Goal: Find specific page/section: Find specific page/section

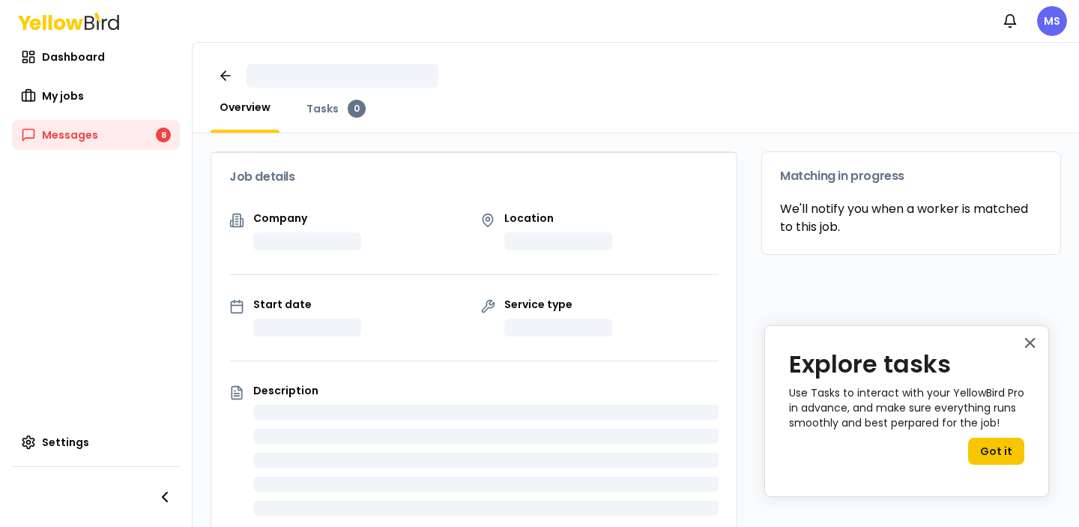
click at [234, 109] on span "Overview" at bounding box center [244, 107] width 51 height 15
click at [221, 79] on icon at bounding box center [225, 75] width 15 height 15
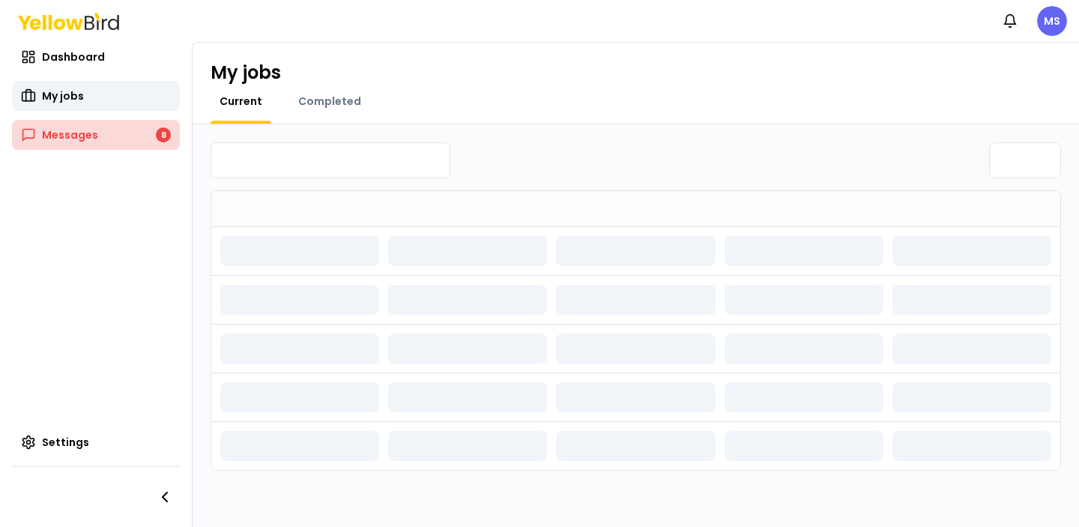
click at [95, 139] on span "Messages" at bounding box center [70, 134] width 56 height 15
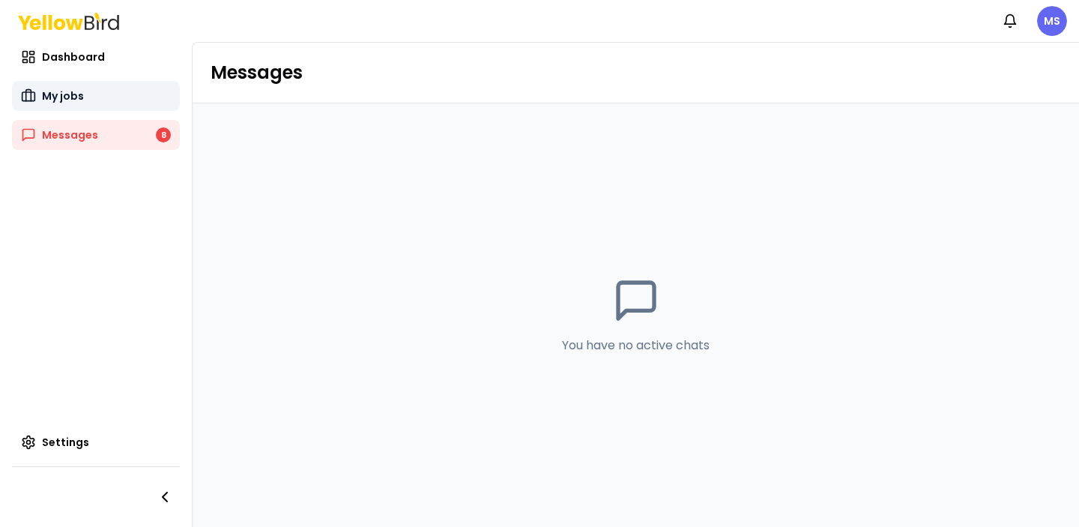
click at [98, 97] on link "My jobs" at bounding box center [96, 96] width 168 height 30
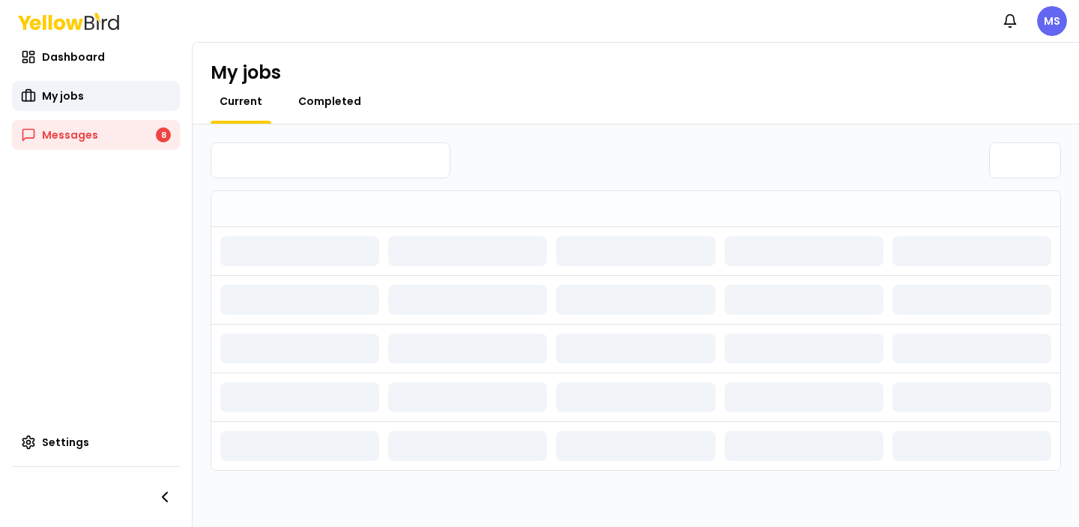
click at [333, 94] on span "Completed" at bounding box center [329, 101] width 63 height 15
